Goal: Information Seeking & Learning: Learn about a topic

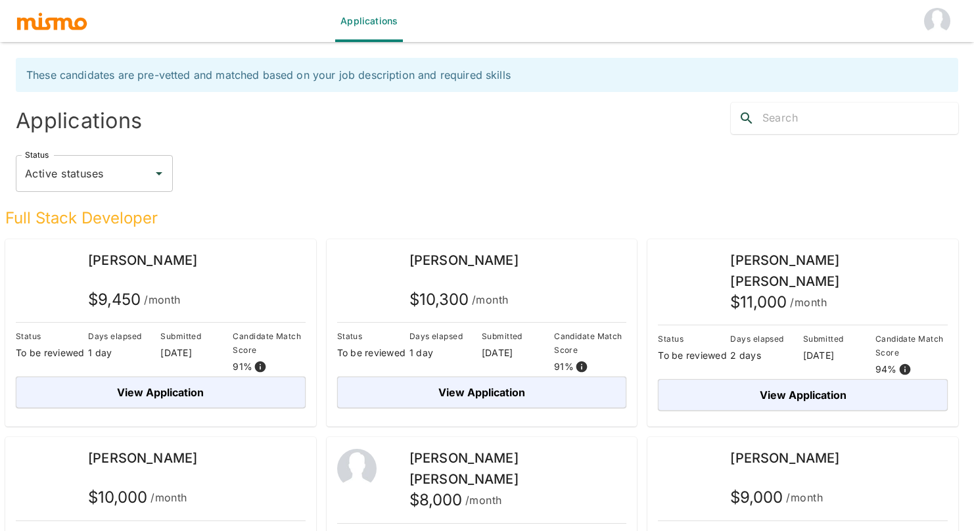
click at [604, 132] on div "Applications" at bounding box center [476, 107] width 963 height 53
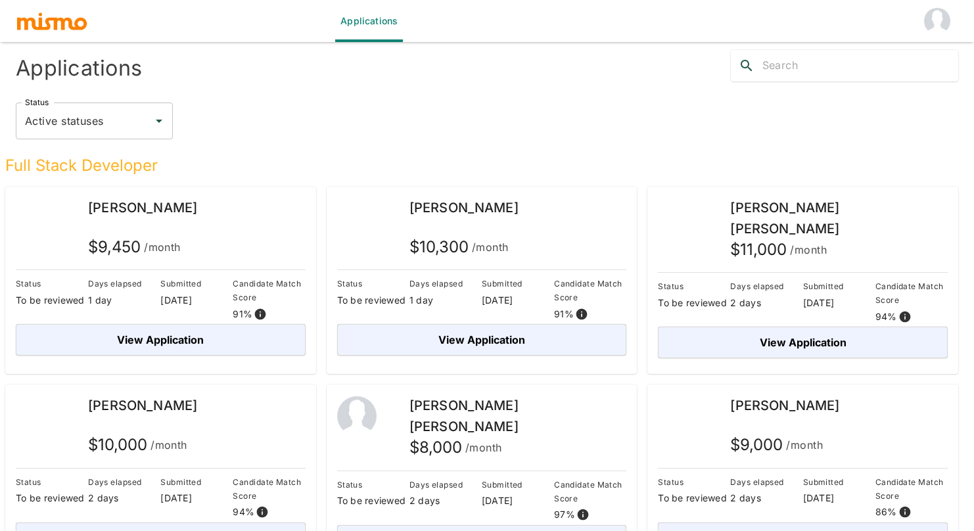
scroll to position [79, 0]
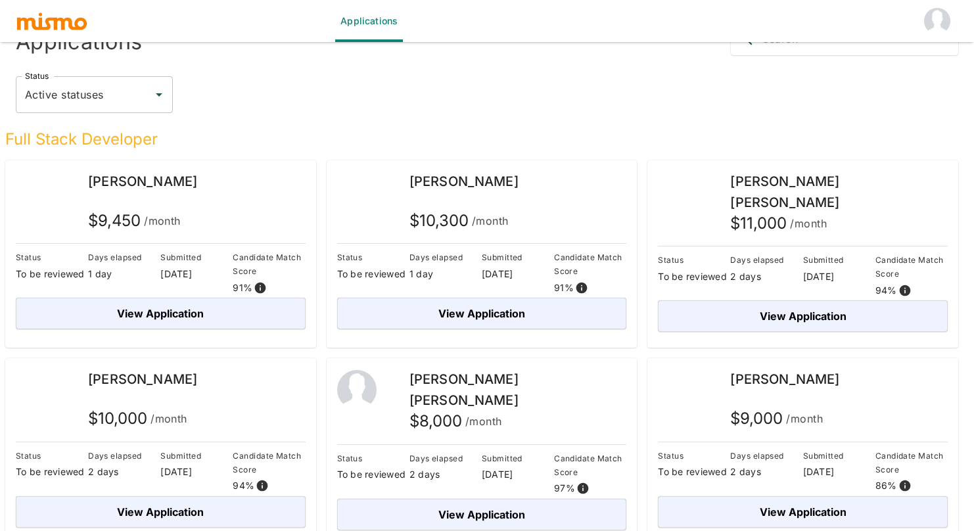
click at [340, 135] on h5 "Full Stack Developer" at bounding box center [481, 139] width 953 height 21
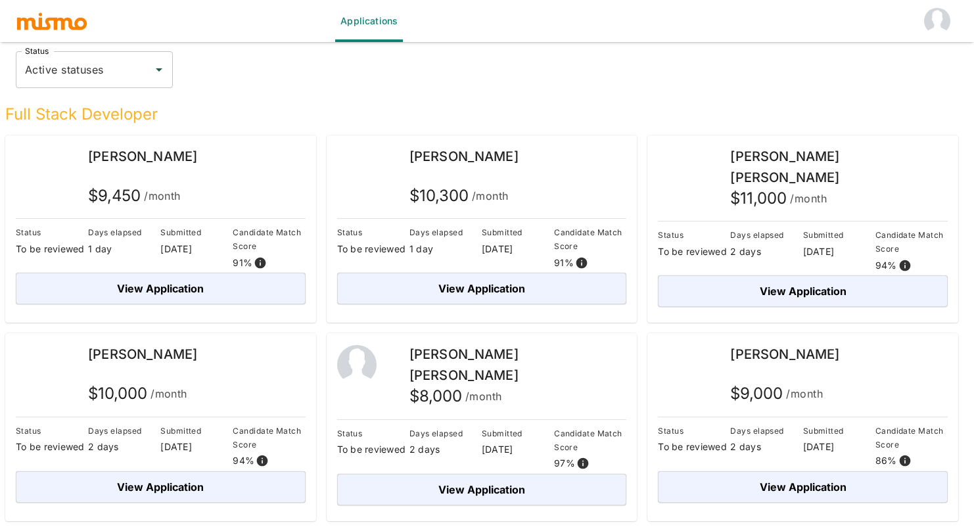
scroll to position [105, 0]
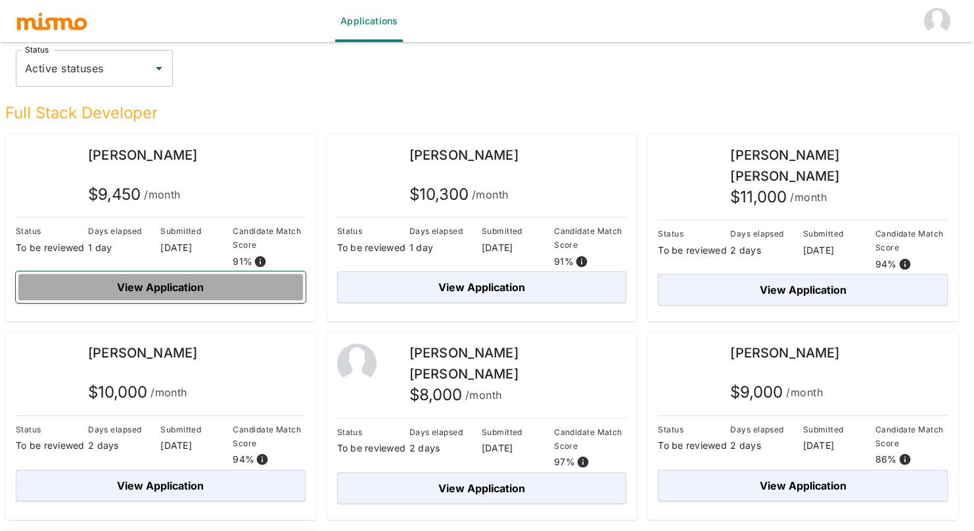
click at [194, 286] on button "View Application" at bounding box center [161, 287] width 290 height 32
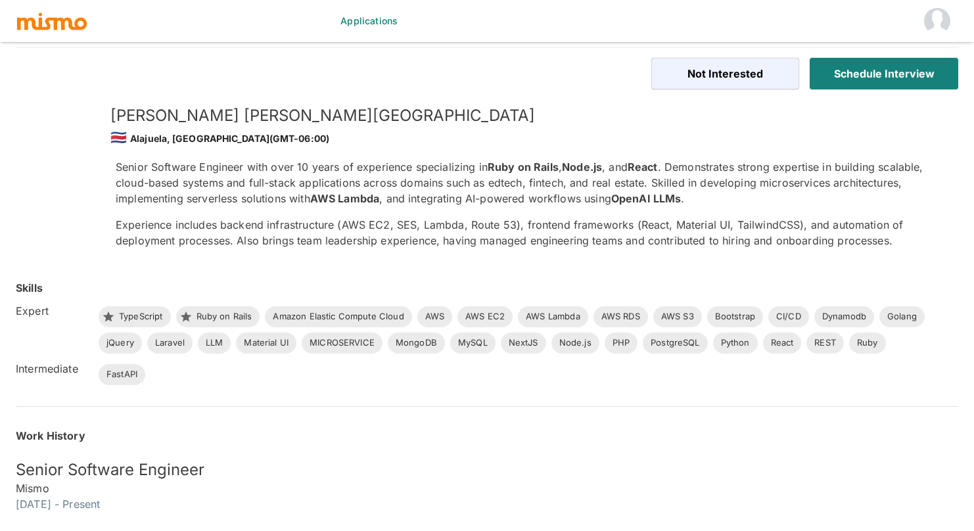
click at [549, 146] on div "🇨🇷 Alajuela, [GEOGRAPHIC_DATA] (GMT-06:00)" at bounding box center [523, 137] width 827 height 22
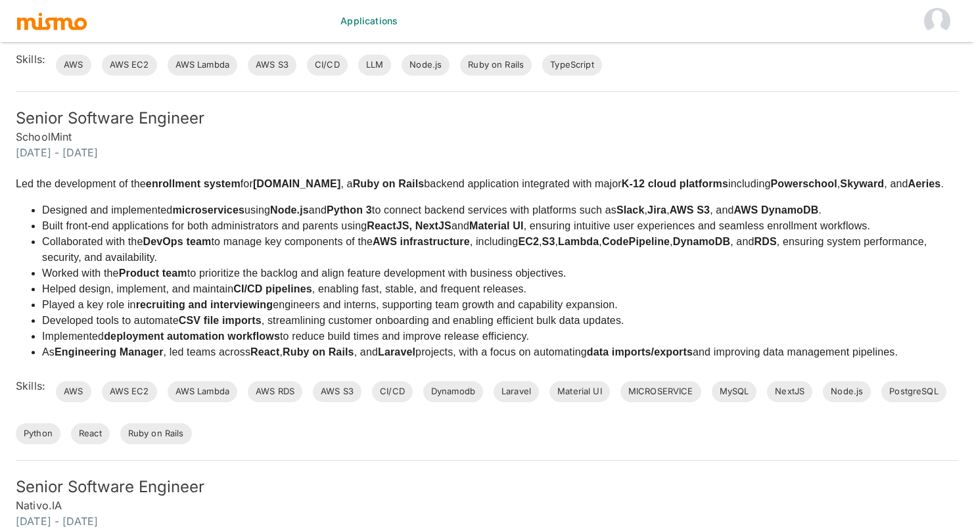
scroll to position [841, 0]
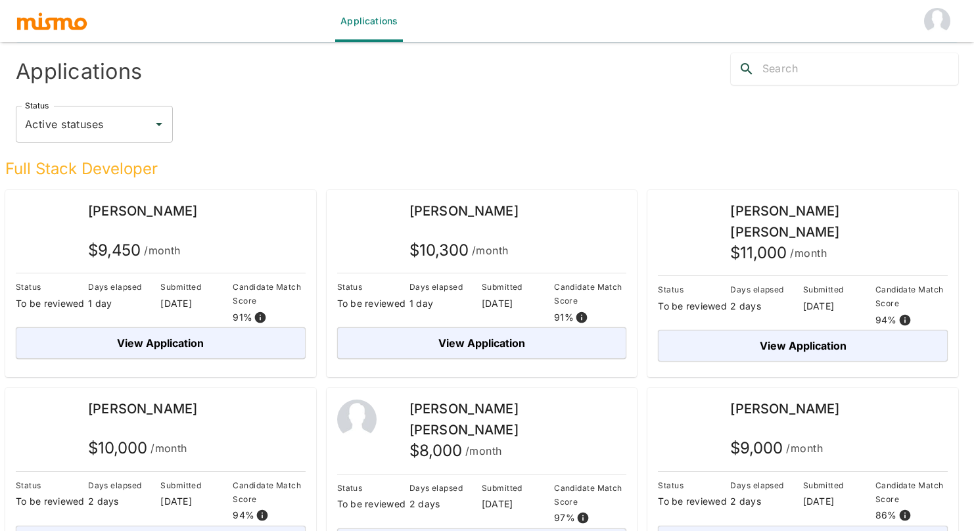
scroll to position [21, 0]
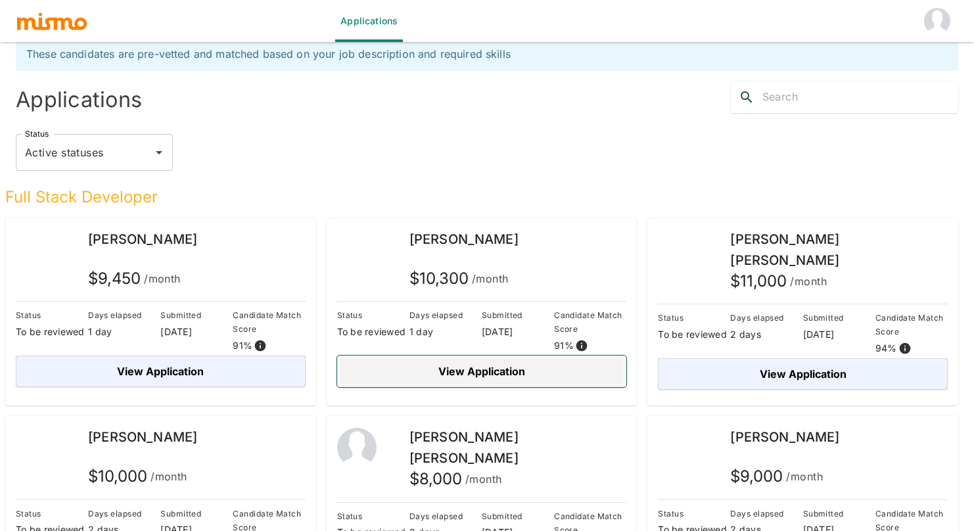
click at [460, 372] on button "View Application" at bounding box center [482, 371] width 290 height 32
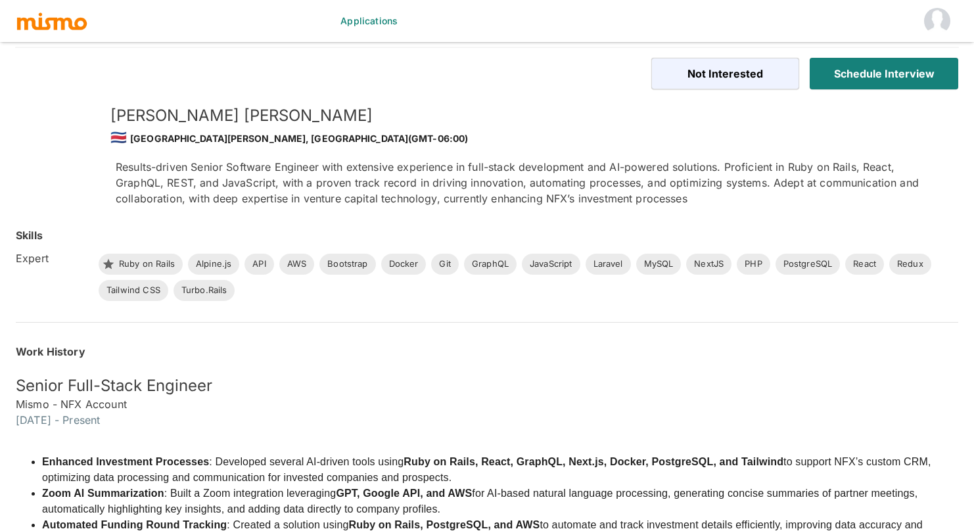
click at [482, 166] on p "Results-driven Senior Software Engineer with extensive experience in full-stack…" at bounding box center [526, 182] width 821 height 47
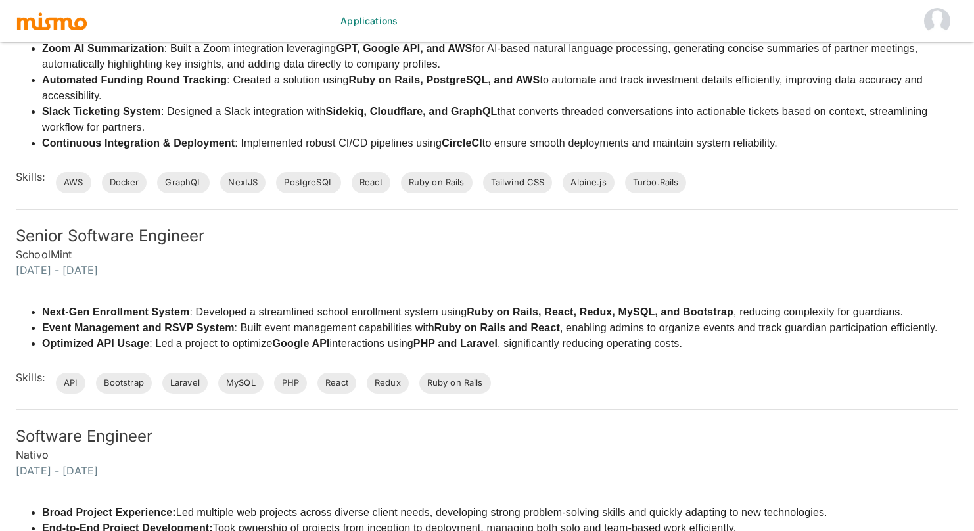
scroll to position [477, 0]
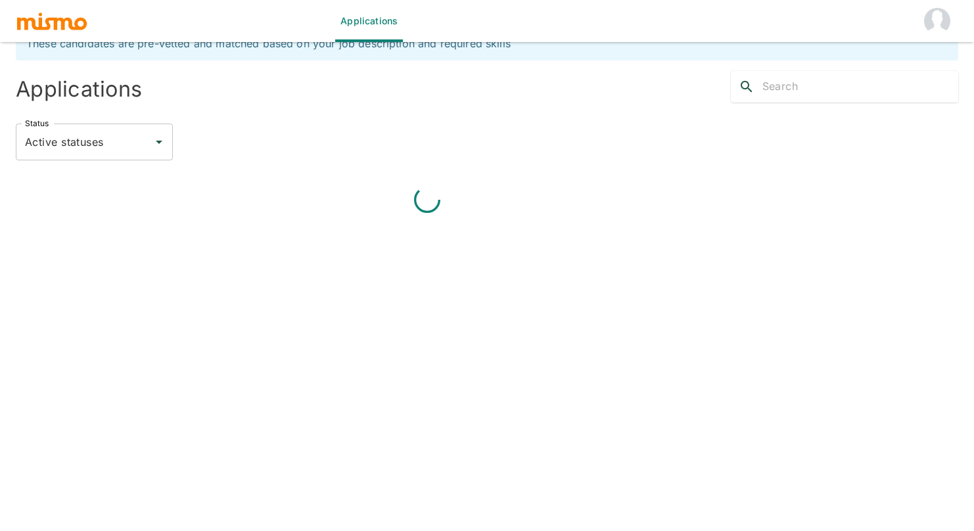
scroll to position [21, 0]
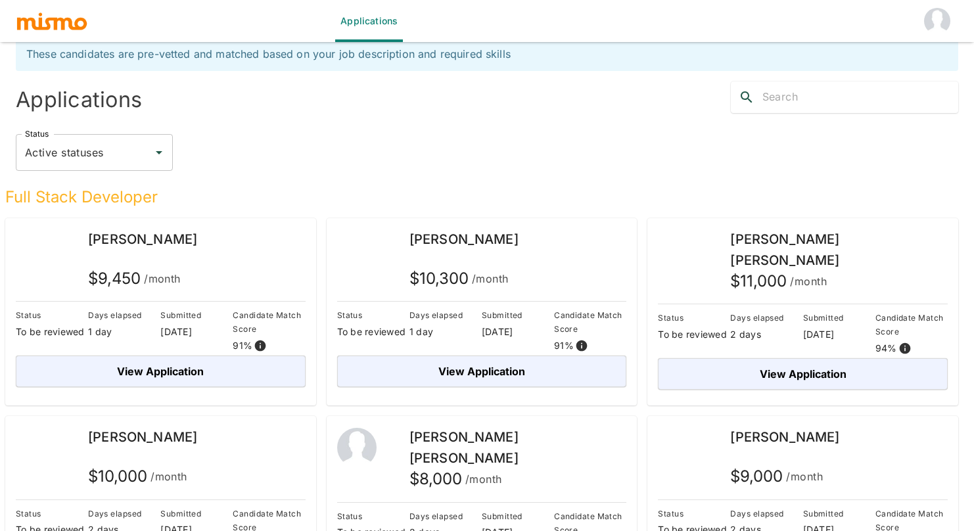
click at [489, 114] on div "Status Active statuses Status" at bounding box center [481, 147] width 953 height 68
click at [388, 134] on div "Status Active statuses Status" at bounding box center [487, 152] width 942 height 37
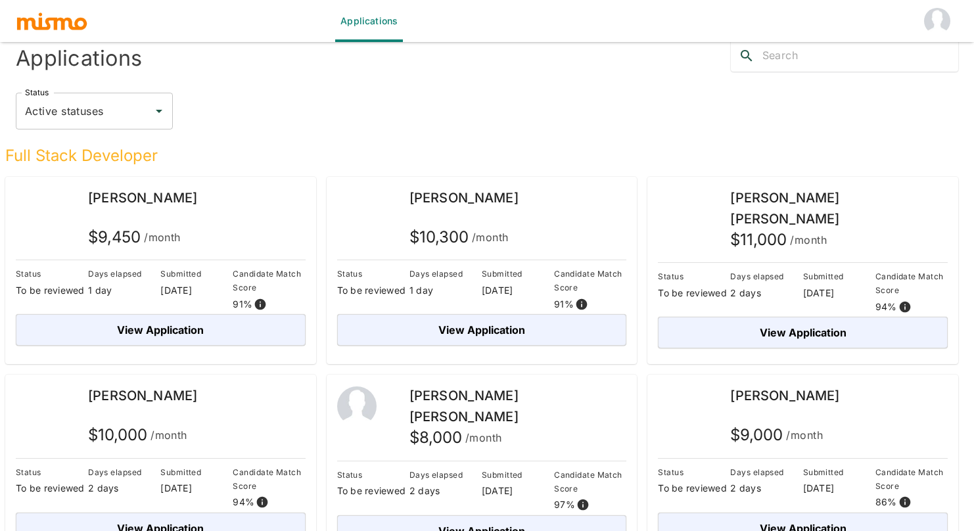
scroll to position [74, 0]
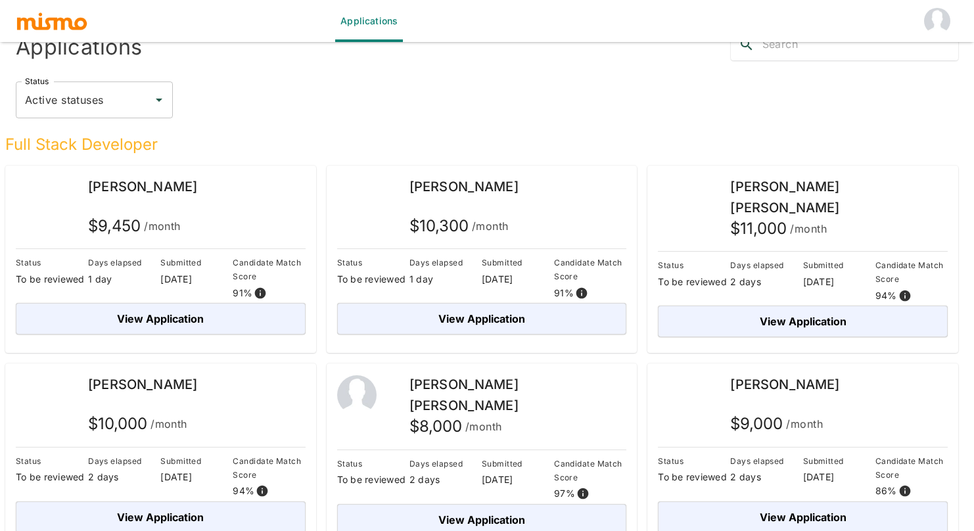
click at [168, 143] on h5 "Full Stack Developer" at bounding box center [481, 144] width 953 height 21
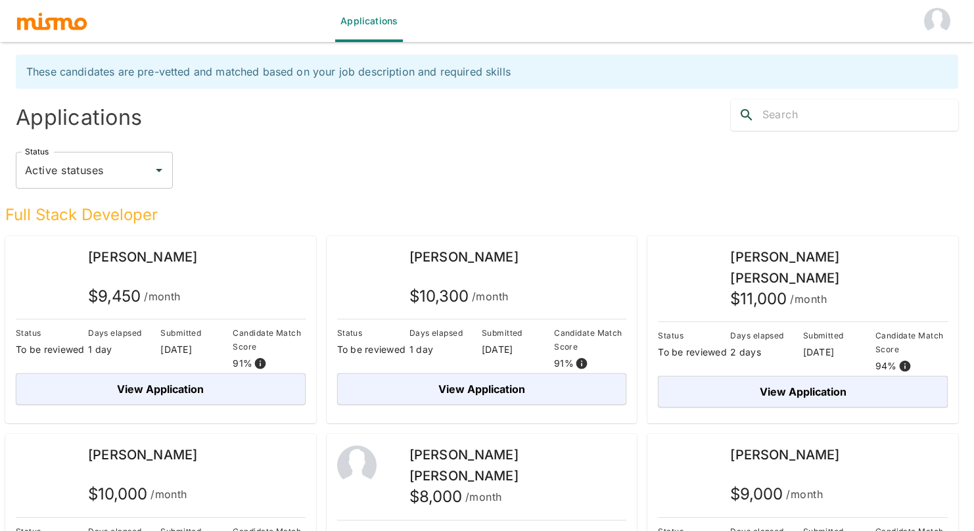
scroll to position [0, 0]
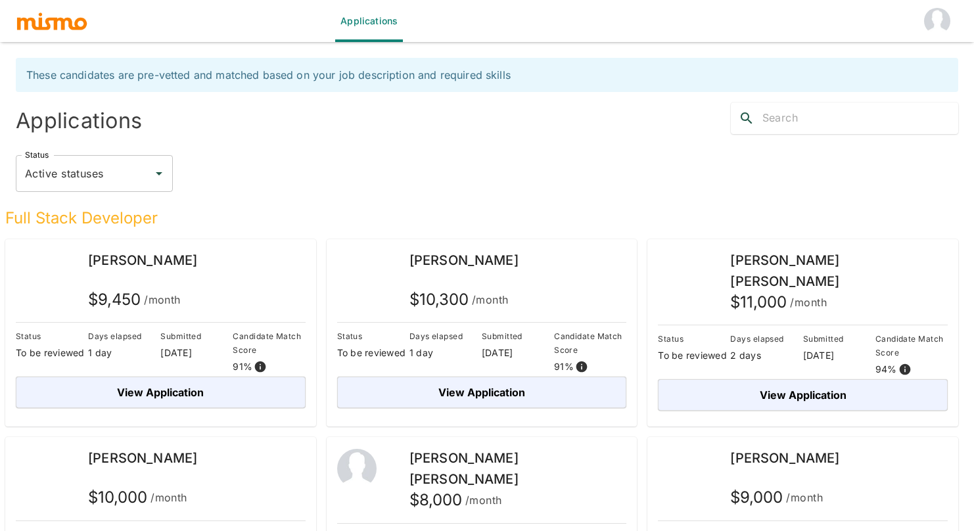
click at [536, 160] on div "Status Active statuses Status" at bounding box center [487, 173] width 942 height 37
